Goal: Transaction & Acquisition: Purchase product/service

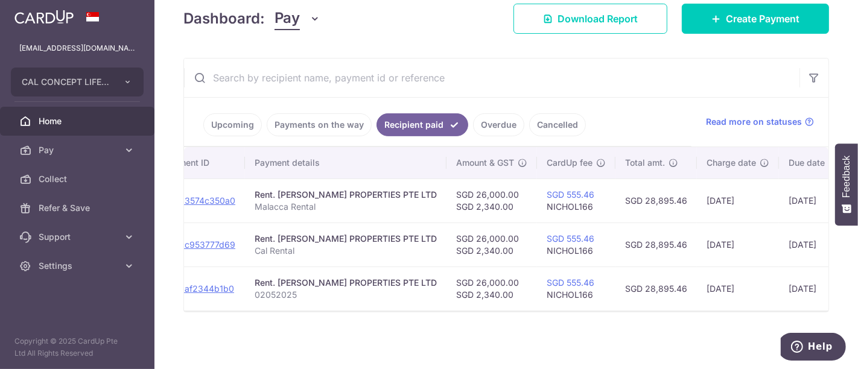
scroll to position [0, 160]
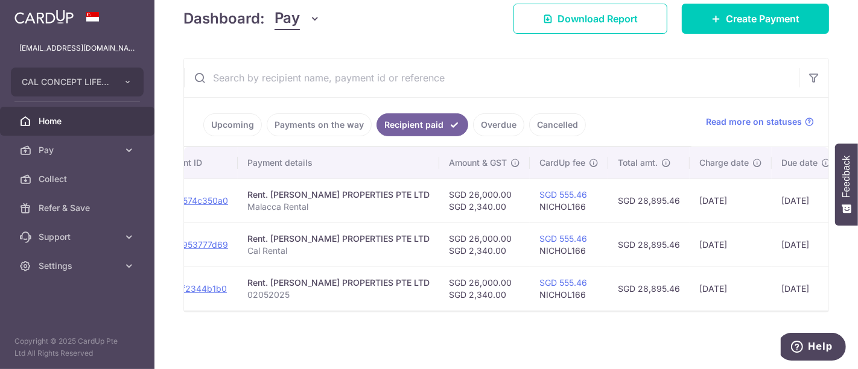
drag, startPoint x: 775, startPoint y: 285, endPoint x: 648, endPoint y: 285, distance: 126.7
click at [660, 285] on td "SGD 28,895.46" at bounding box center [648, 289] width 81 height 44
click at [621, 285] on td "SGD 28,895.46" at bounding box center [648, 289] width 81 height 44
drag, startPoint x: 617, startPoint y: 282, endPoint x: 656, endPoint y: 281, distance: 39.2
click at [656, 281] on td "SGD 28,895.46" at bounding box center [648, 289] width 81 height 44
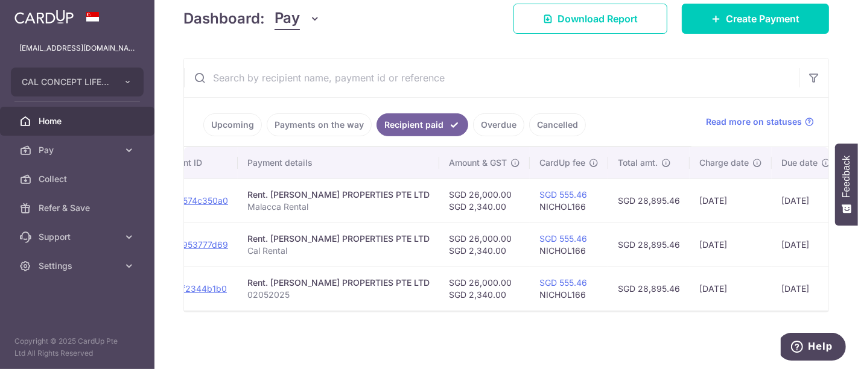
copy td "28,895.46"
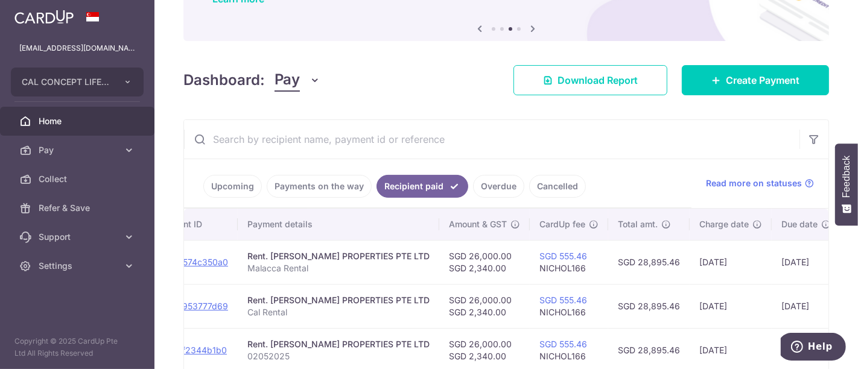
scroll to position [134, 0]
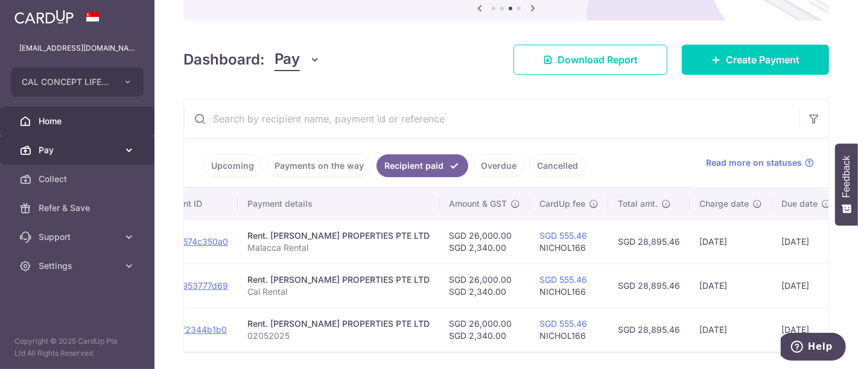
click at [77, 148] on span "Pay" at bounding box center [79, 150] width 80 height 12
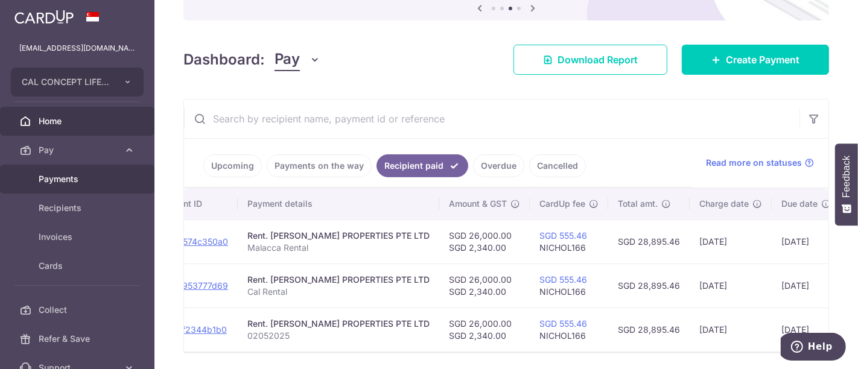
click at [63, 176] on span "Payments" at bounding box center [79, 179] width 80 height 12
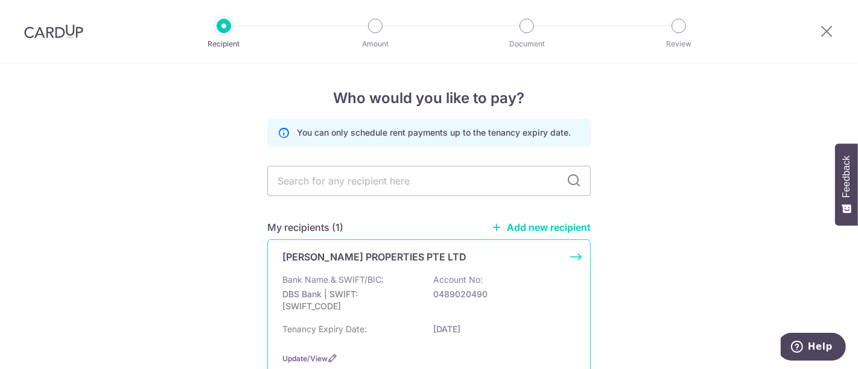
click at [412, 290] on p "DBS Bank | SWIFT: DBSSSGSGXXX" at bounding box center [349, 300] width 135 height 24
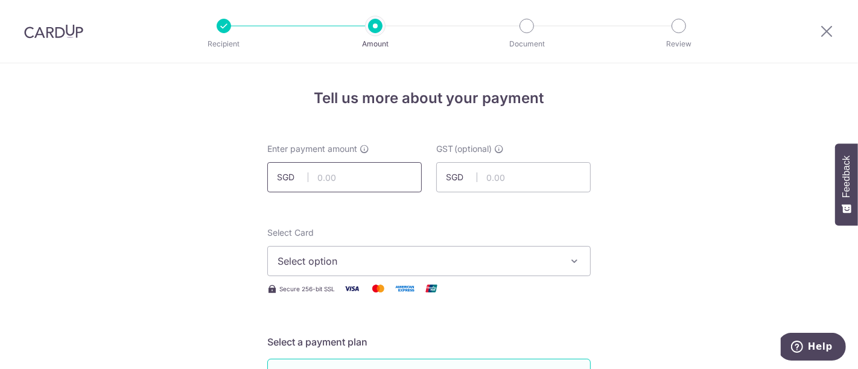
click at [346, 173] on input "text" at bounding box center [344, 177] width 154 height 30
type input "26,000.00"
click at [531, 186] on input "text" at bounding box center [513, 177] width 154 height 30
type input "2,340.00"
click at [347, 261] on span "Select option" at bounding box center [417, 261] width 281 height 14
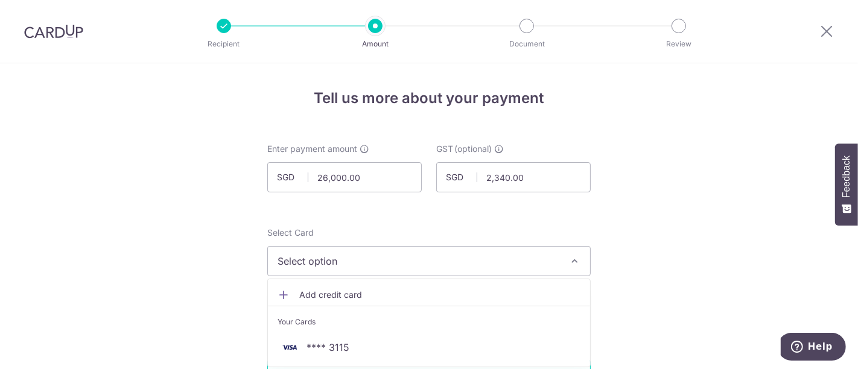
scroll to position [67, 0]
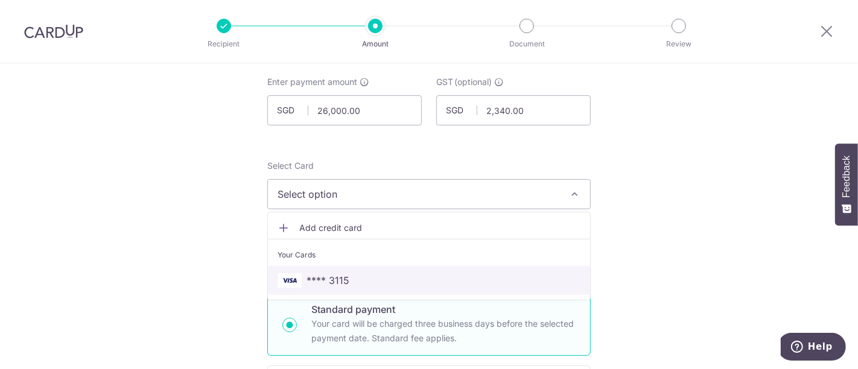
click at [341, 284] on span "**** 3115" at bounding box center [327, 280] width 43 height 14
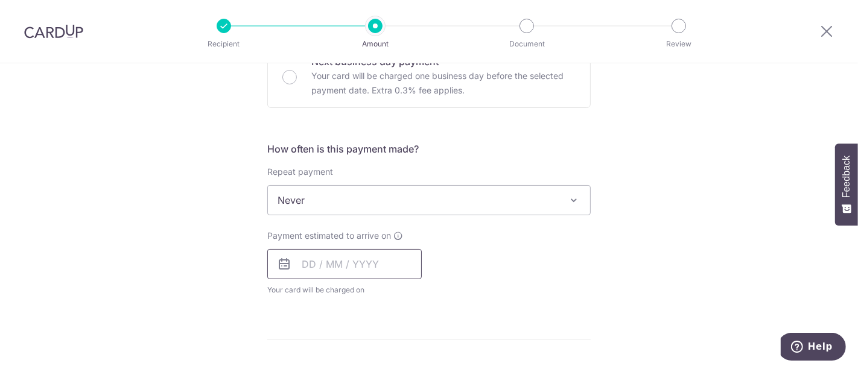
scroll to position [402, 0]
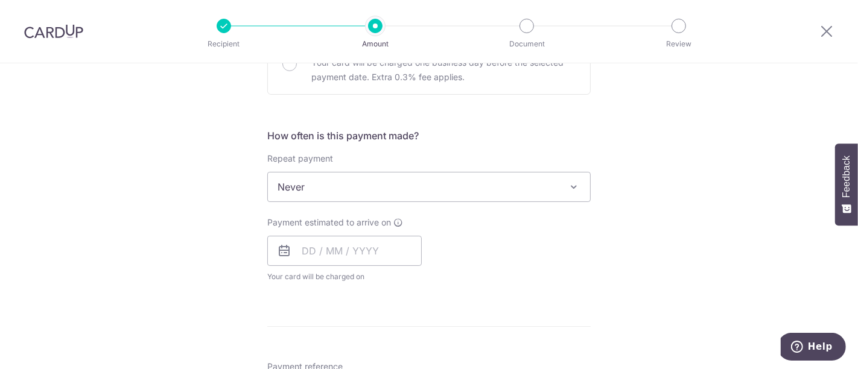
click at [338, 179] on span "Never" at bounding box center [429, 187] width 322 height 29
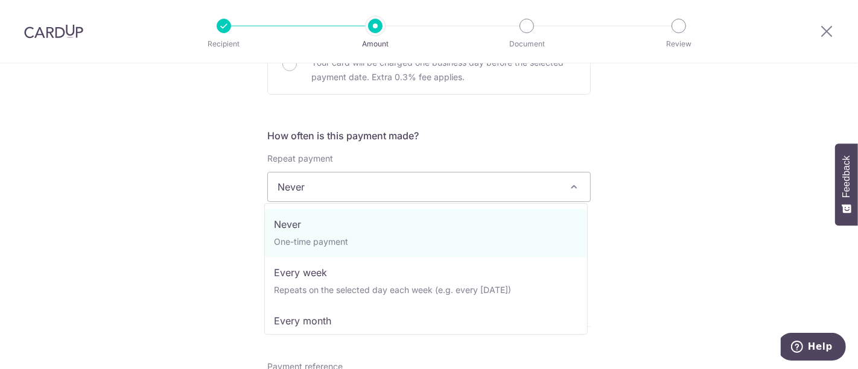
click at [210, 171] on div "Tell us more about your payment Enter payment amount SGD 26,000.00 26000.00 GST…" at bounding box center [429, 248] width 858 height 1172
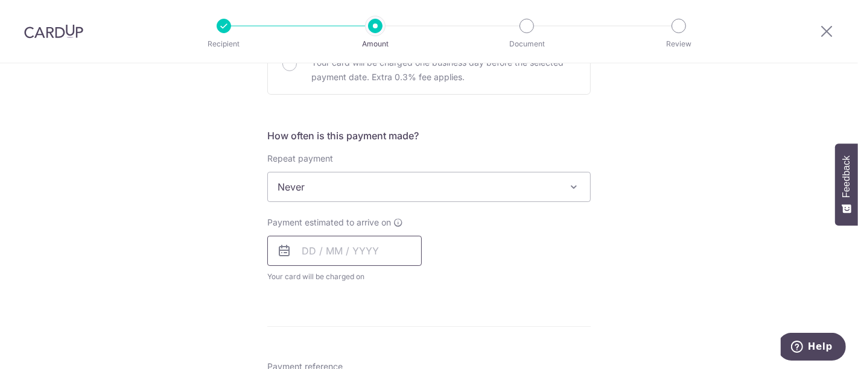
click at [324, 254] on input "text" at bounding box center [344, 251] width 154 height 30
click at [411, 337] on link "5" at bounding box center [412, 336] width 19 height 19
type input "[DATE]"
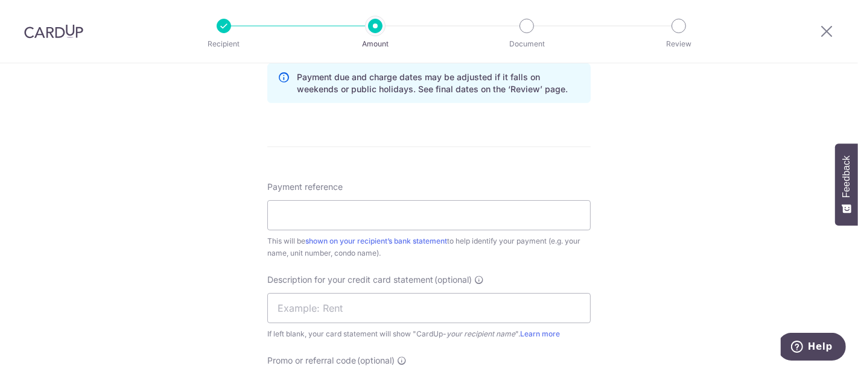
scroll to position [670, 0]
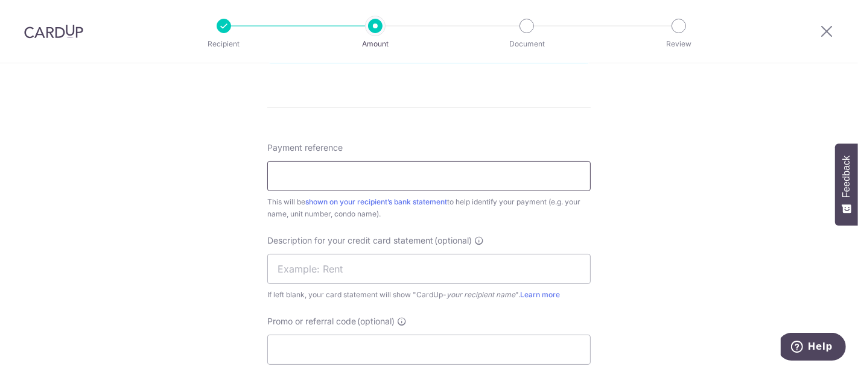
click at [327, 163] on input "Payment reference" at bounding box center [428, 176] width 323 height 30
drag, startPoint x: 345, startPoint y: 171, endPoint x: 179, endPoint y: 157, distance: 166.5
click at [188, 157] on div "Tell us more about your payment Enter payment amount SGD 26,000.00 26000.00 GST…" at bounding box center [429, 4] width 858 height 1222
type input "Malacca Rental"
click at [294, 268] on input "text" at bounding box center [428, 269] width 323 height 30
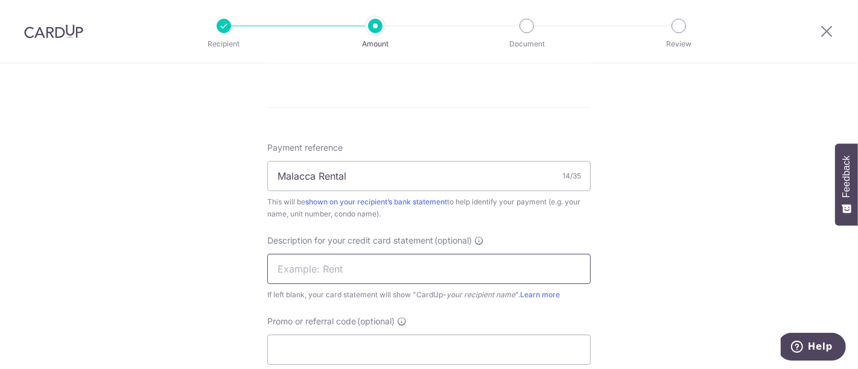
paste input "Malacca Rental"
type input "Malacca Rental"
drag, startPoint x: 363, startPoint y: 175, endPoint x: 117, endPoint y: 159, distance: 246.6
click at [128, 159] on div "Tell us more about your payment Enter payment amount SGD 26,000.00 26000.00 GST…" at bounding box center [429, 4] width 858 height 1222
click at [350, 185] on input "CAL rental" at bounding box center [428, 176] width 323 height 30
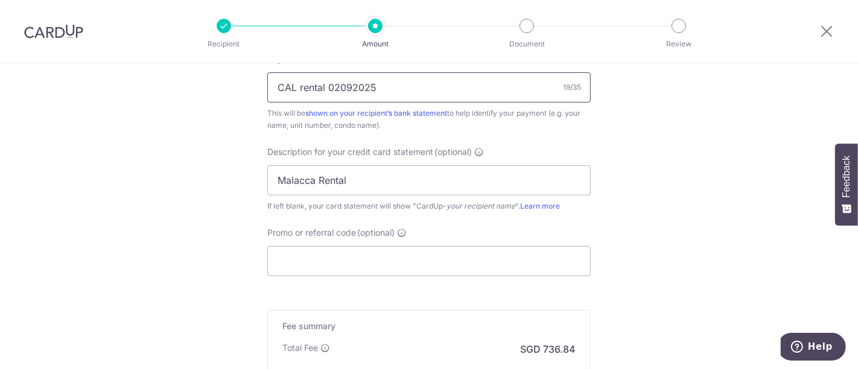
scroll to position [804, 0]
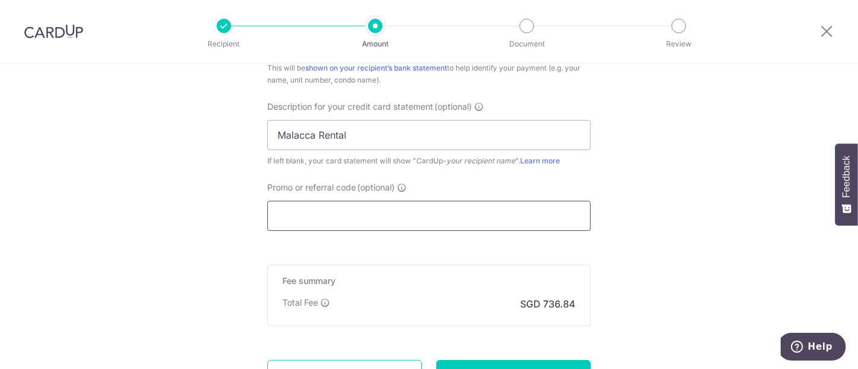
type input "CAL rental 02092025"
click at [404, 210] on input "Promo or referral code (optional)" at bounding box center [428, 216] width 323 height 30
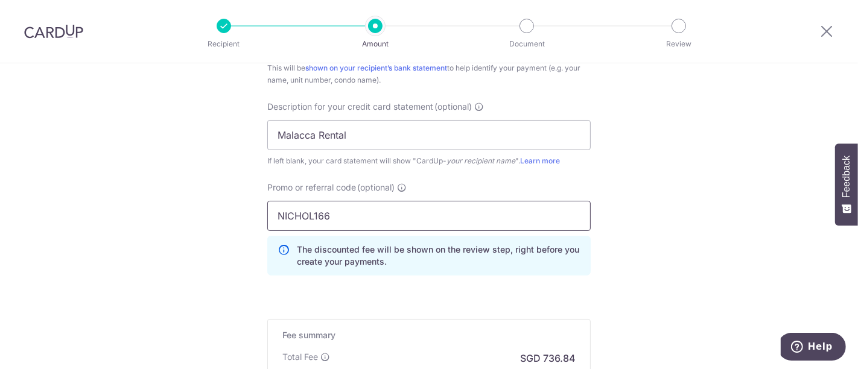
type input "NICHOL166"
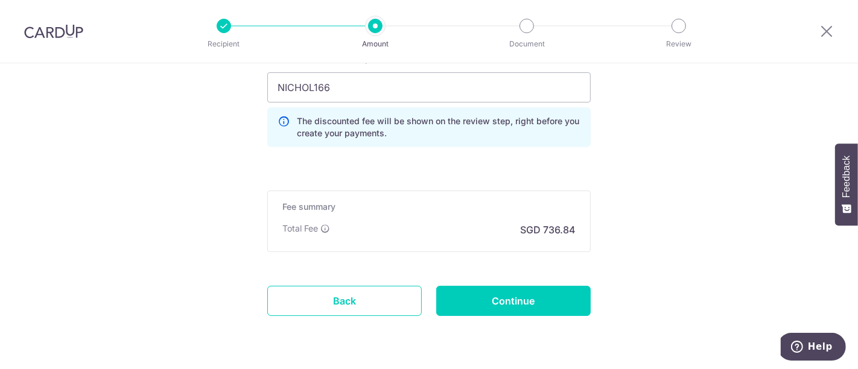
scroll to position [938, 0]
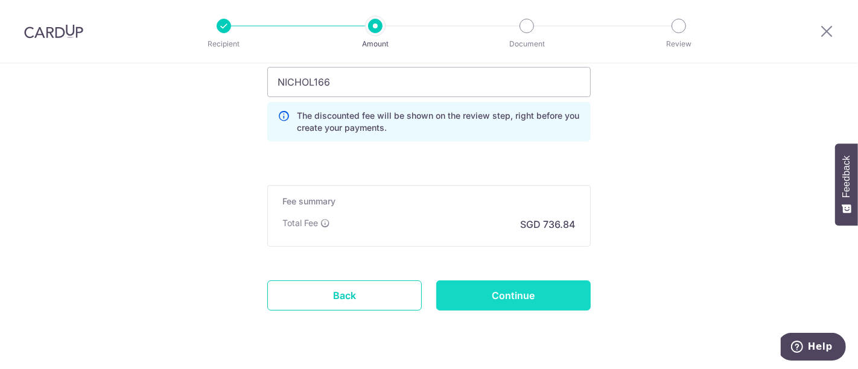
click at [512, 288] on input "Continue" at bounding box center [513, 296] width 154 height 30
type input "Create Schedule"
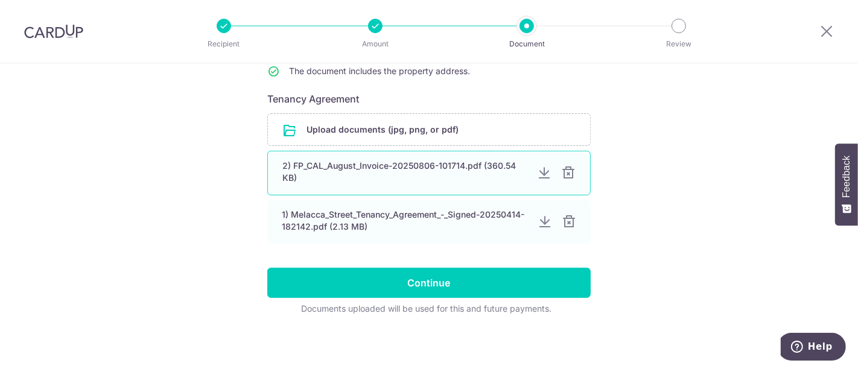
click at [565, 173] on div at bounding box center [568, 173] width 14 height 14
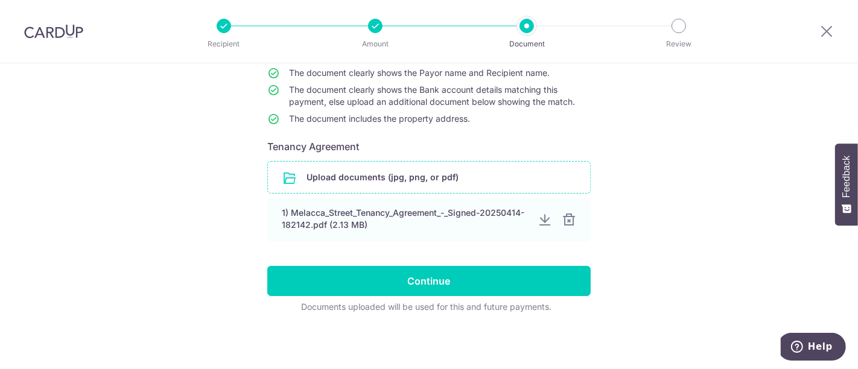
scroll to position [132, 0]
click at [386, 183] on input "file" at bounding box center [429, 177] width 322 height 31
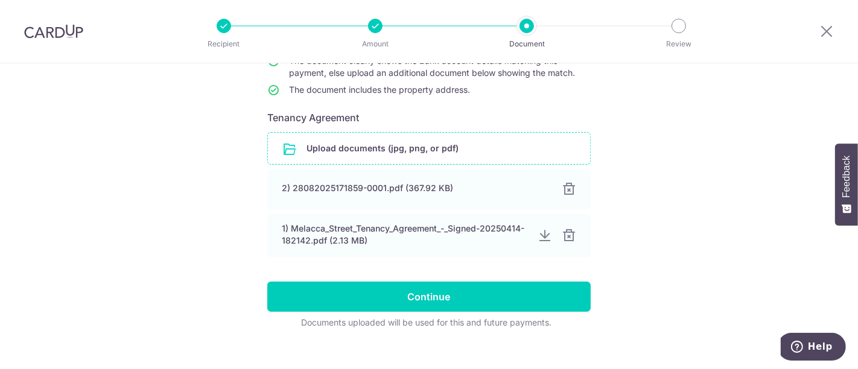
scroll to position [177, 0]
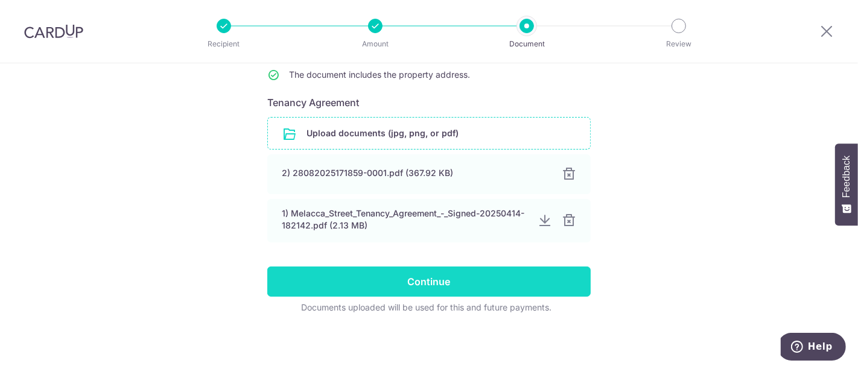
click at [412, 291] on input "Continue" at bounding box center [428, 282] width 323 height 30
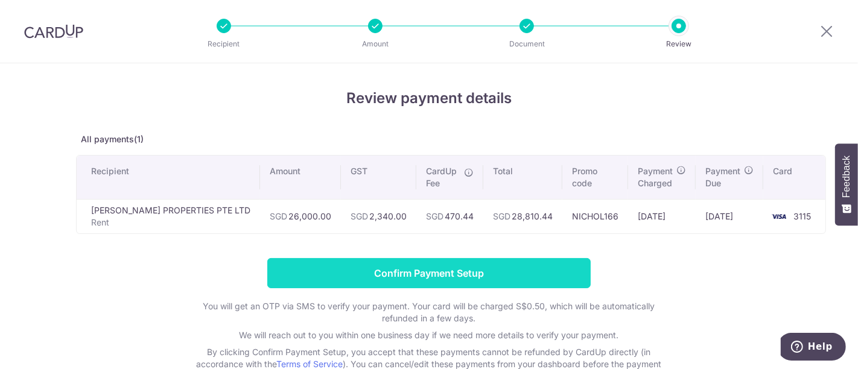
click at [446, 267] on input "Confirm Payment Setup" at bounding box center [428, 273] width 323 height 30
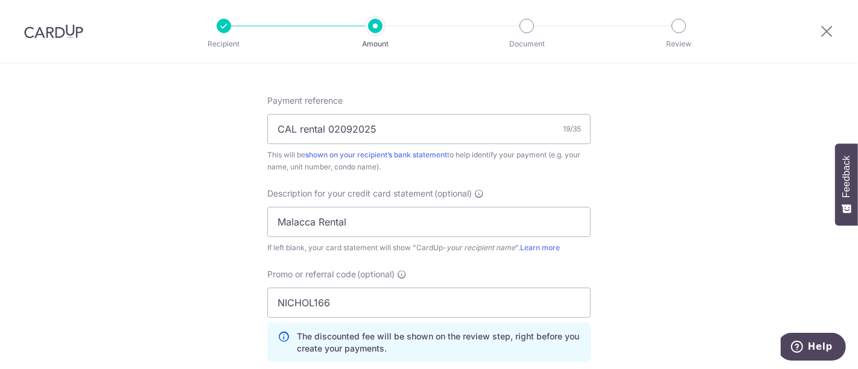
scroll to position [1016, 0]
